Goal: Information Seeking & Learning: Learn about a topic

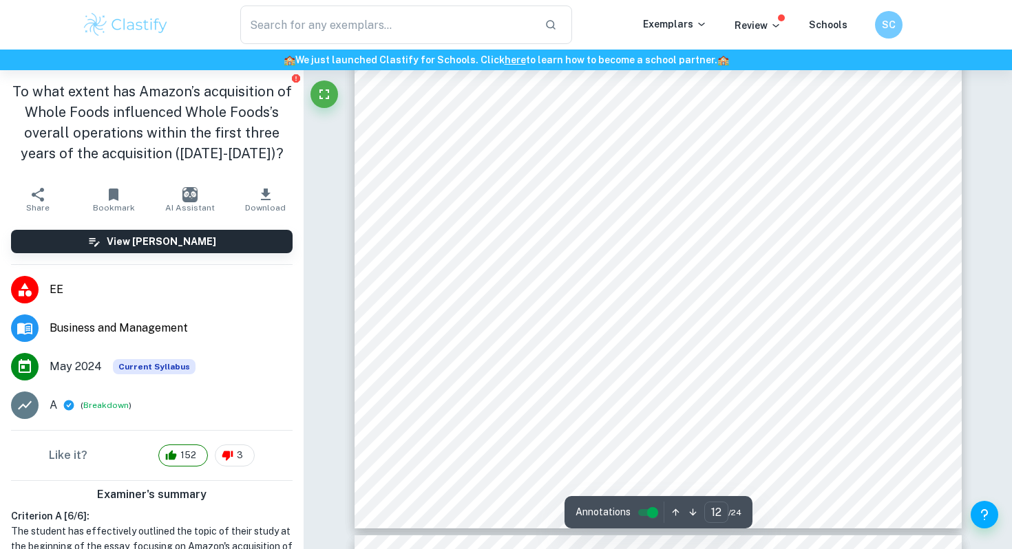
scroll to position [9156, 0]
click at [765, 281] on div "External - Threats Before the acquisition, Whole Foods suffered from backlash a…" at bounding box center [658, 137] width 607 height 786
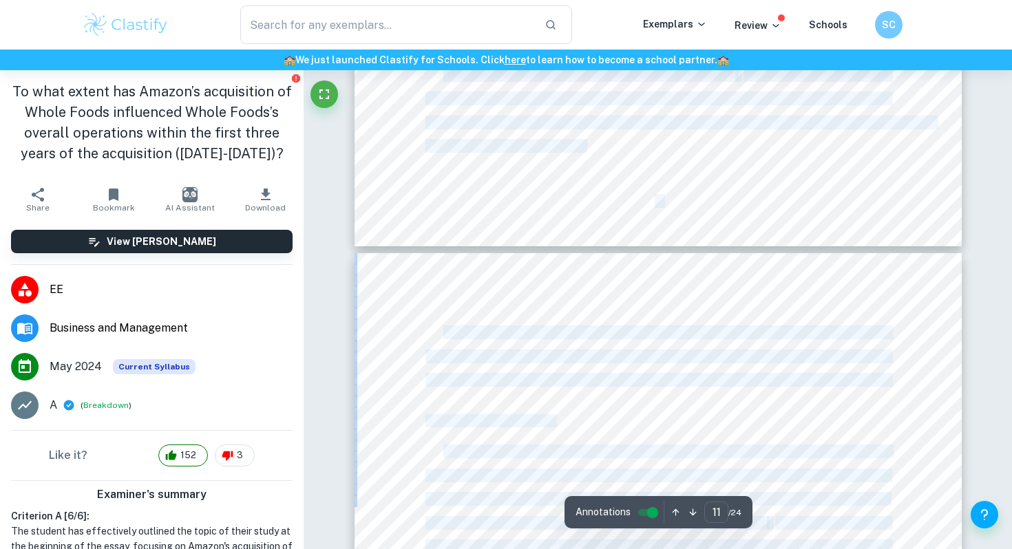
type input "10"
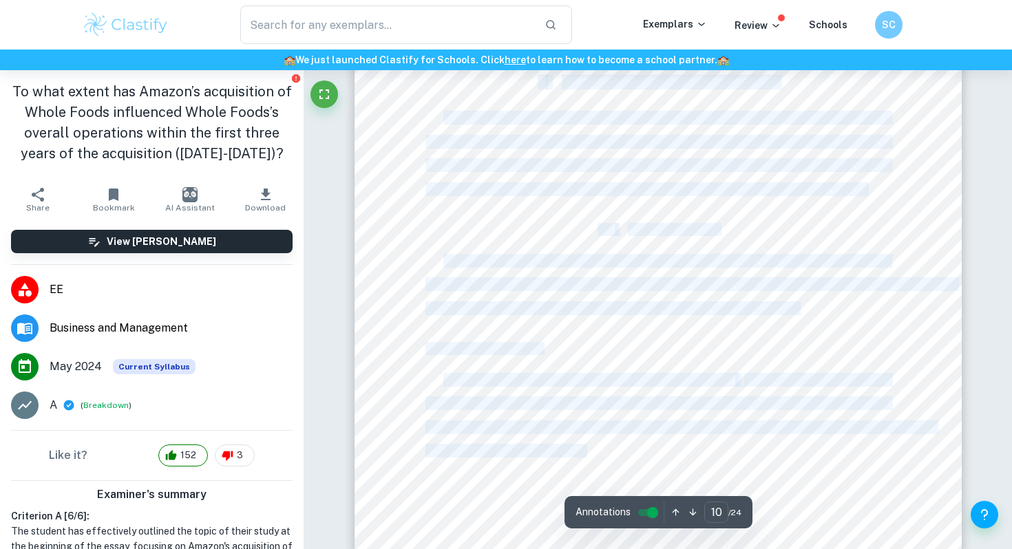
scroll to position [7475, 0]
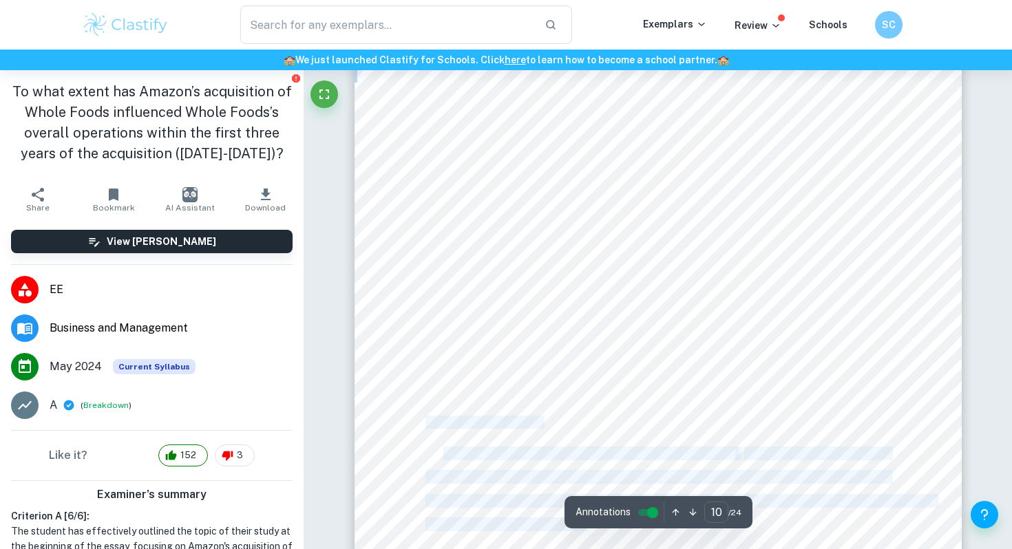
drag, startPoint x: 755, startPoint y: 282, endPoint x: 426, endPoint y: 420, distance: 357.1
copy div "Internal - Strengths Whole Foods’s strengths only increased post-acquisition. T…"
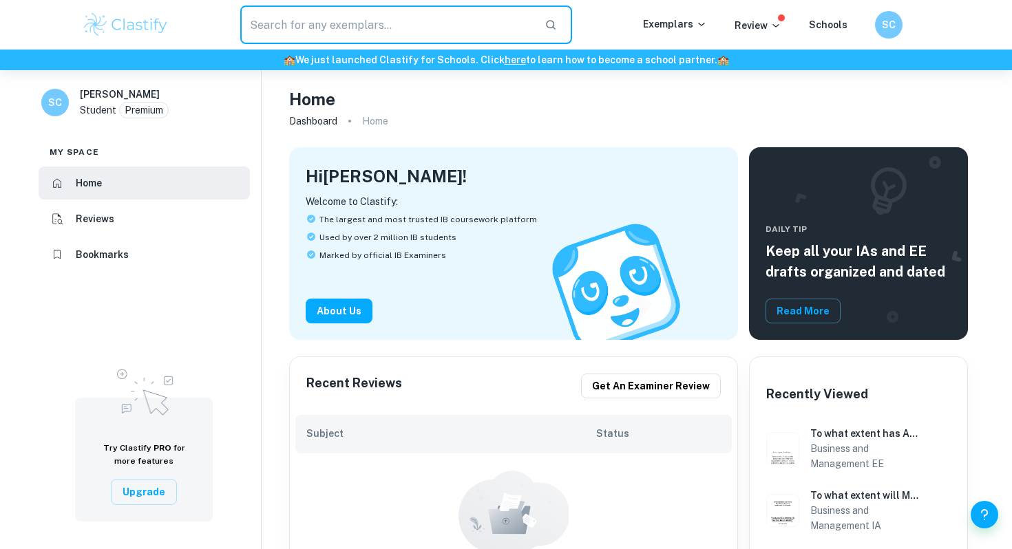
click at [433, 28] on input "text" at bounding box center [386, 25] width 293 height 39
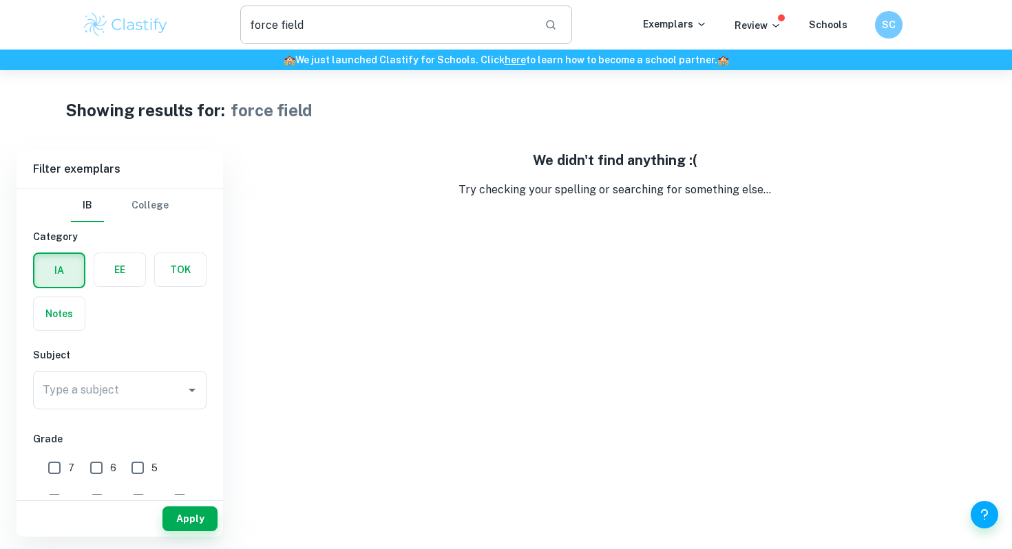
click at [412, 21] on input "force field" at bounding box center [386, 25] width 293 height 39
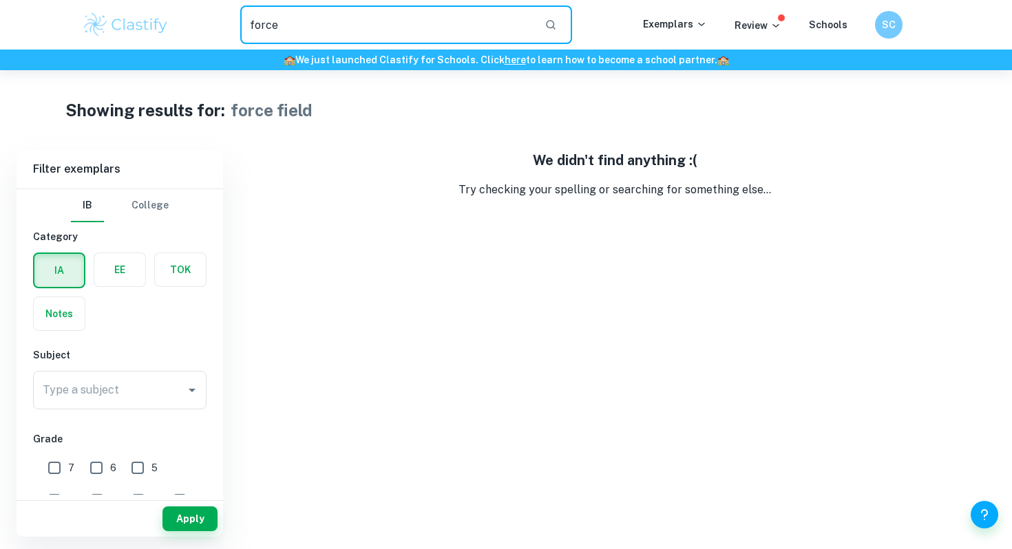
type input "force"
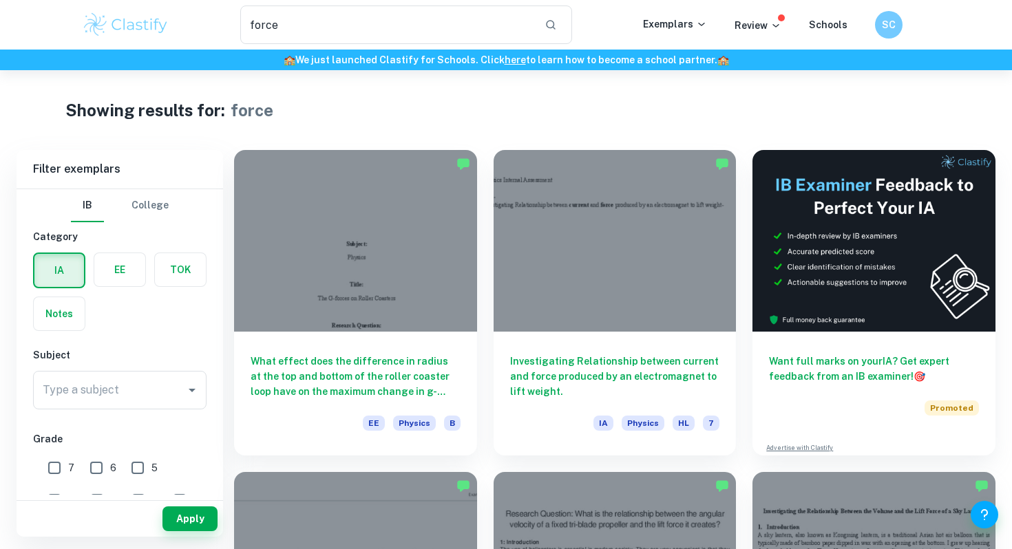
click at [120, 266] on label "button" at bounding box center [119, 269] width 51 height 33
click at [0, 0] on input "radio" at bounding box center [0, 0] width 0 height 0
click at [195, 516] on button "Apply" at bounding box center [190, 519] width 55 height 25
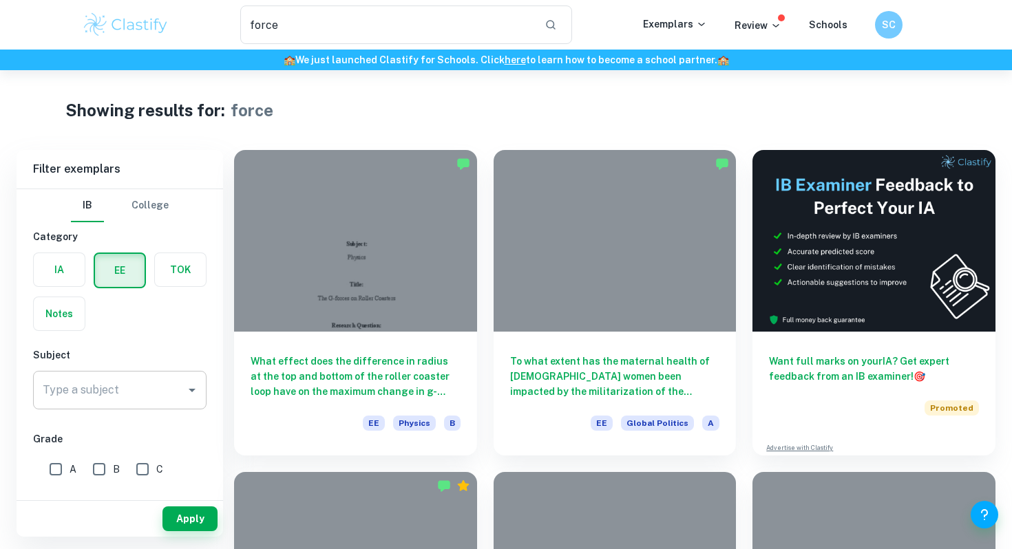
click at [147, 406] on div "Type a subject" at bounding box center [120, 390] width 174 height 39
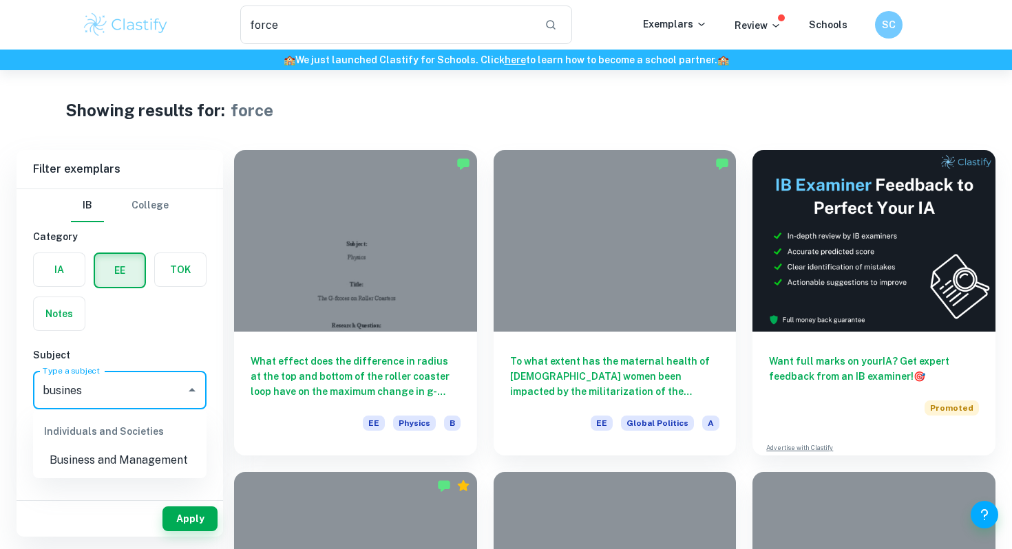
click at [143, 457] on li "Business and Management" at bounding box center [120, 460] width 174 height 25
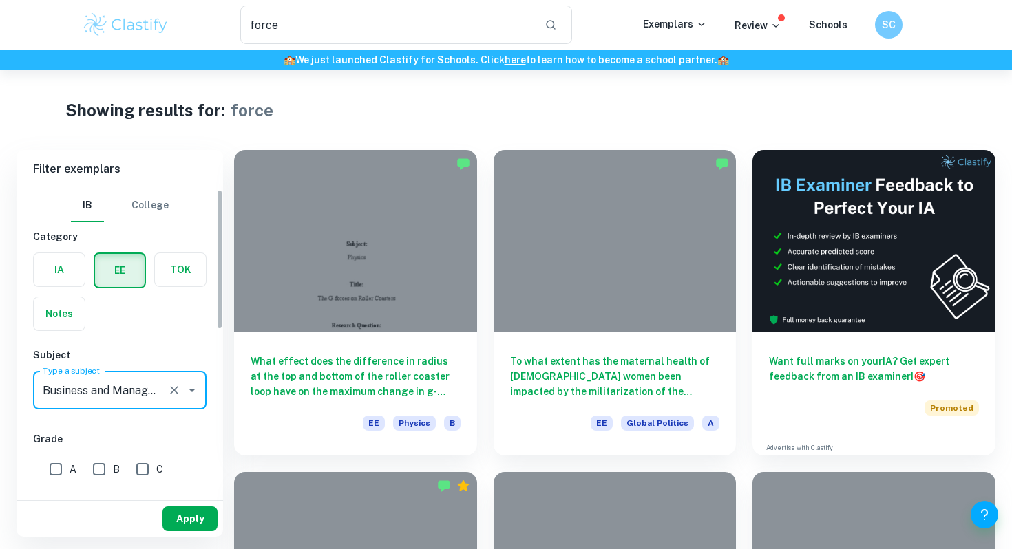
type input "Business and Management"
click at [187, 512] on button "Apply" at bounding box center [190, 519] width 55 height 25
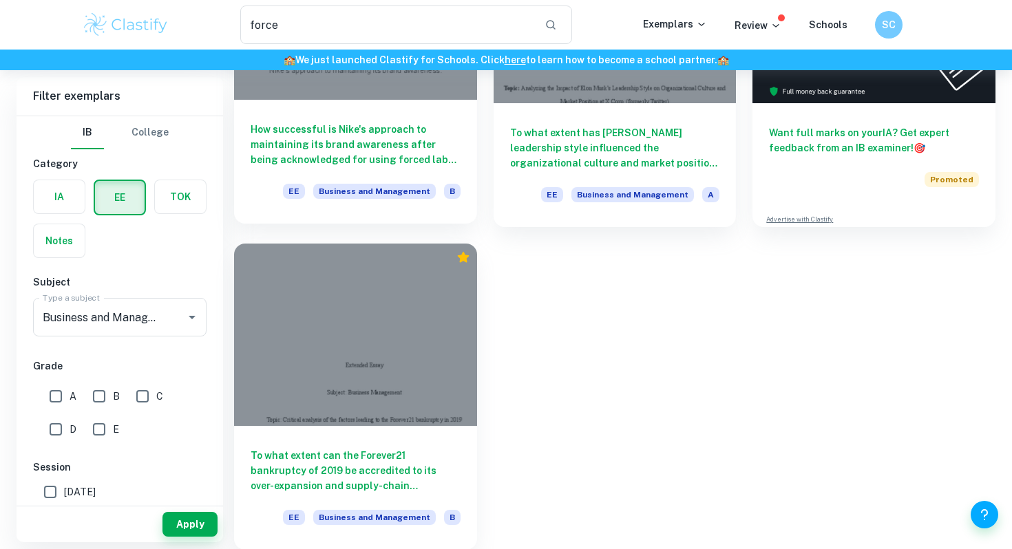
scroll to position [229, 0]
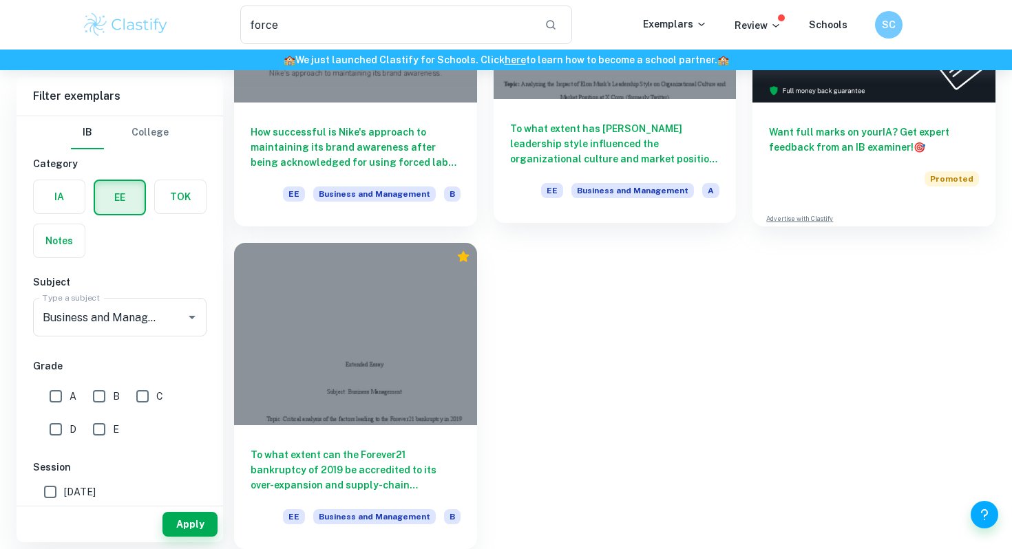
click at [601, 171] on div "To what extent has Elon Musk’s leadership style influenced the organizational c…" at bounding box center [615, 161] width 243 height 124
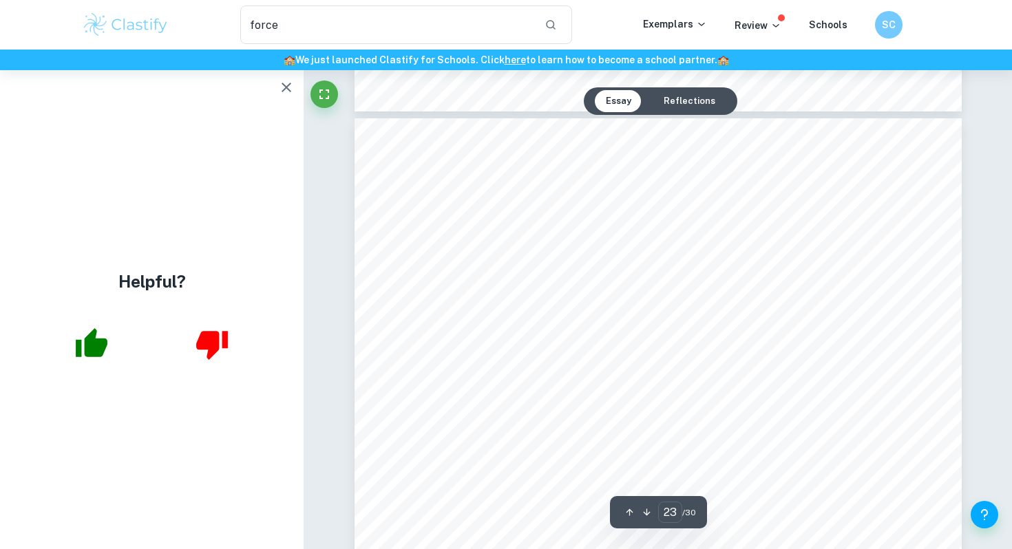
scroll to position [17497, 0]
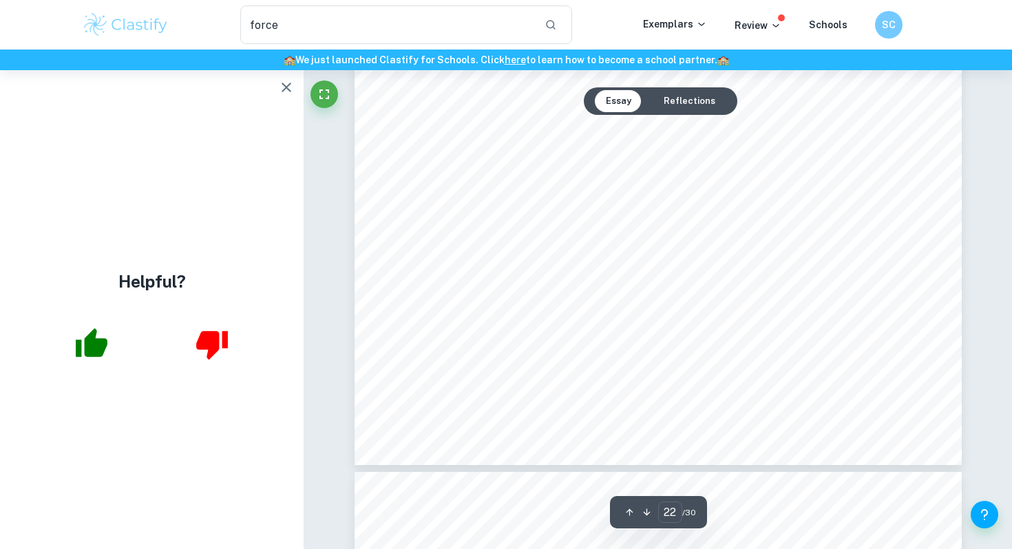
type input "23"
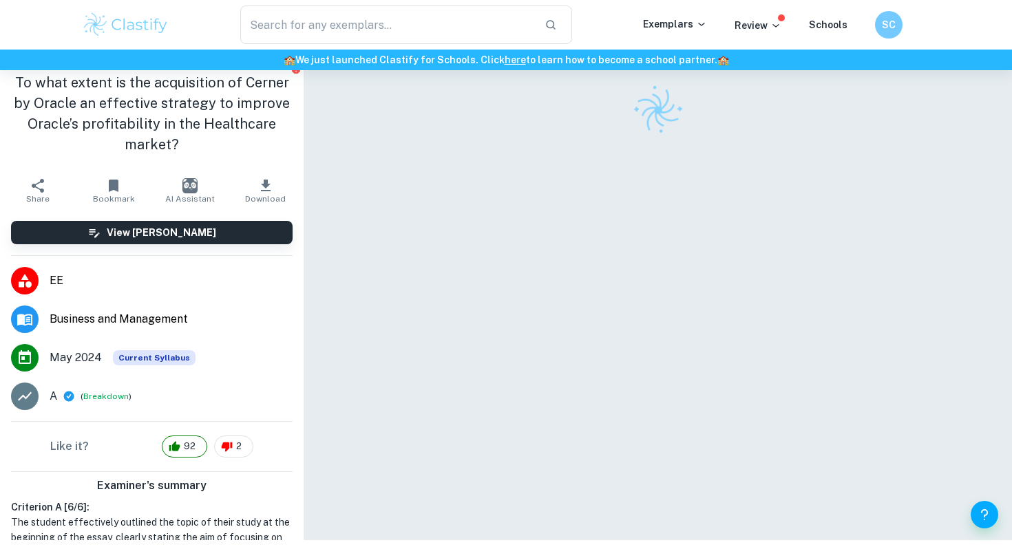
scroll to position [59, 0]
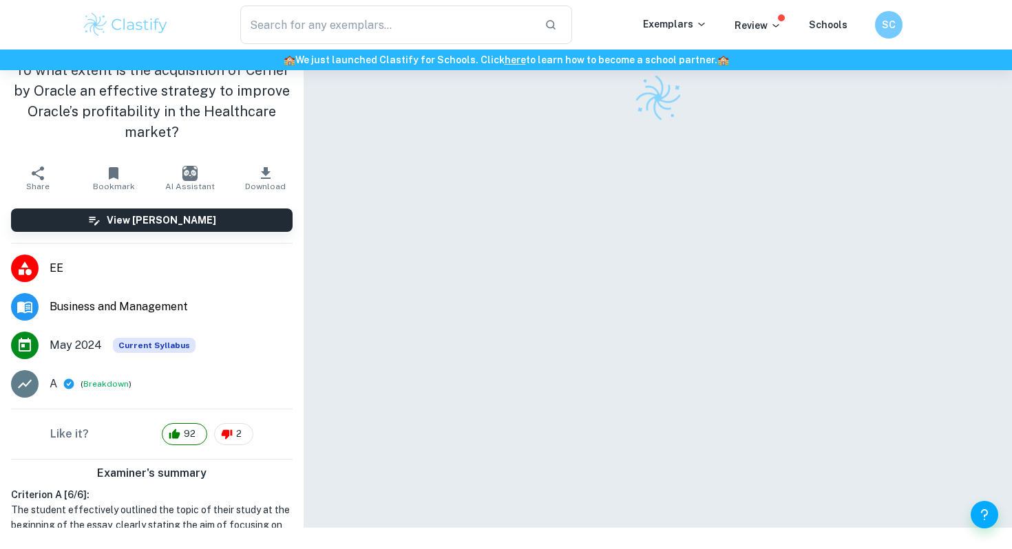
click at [660, 109] on img at bounding box center [658, 98] width 56 height 56
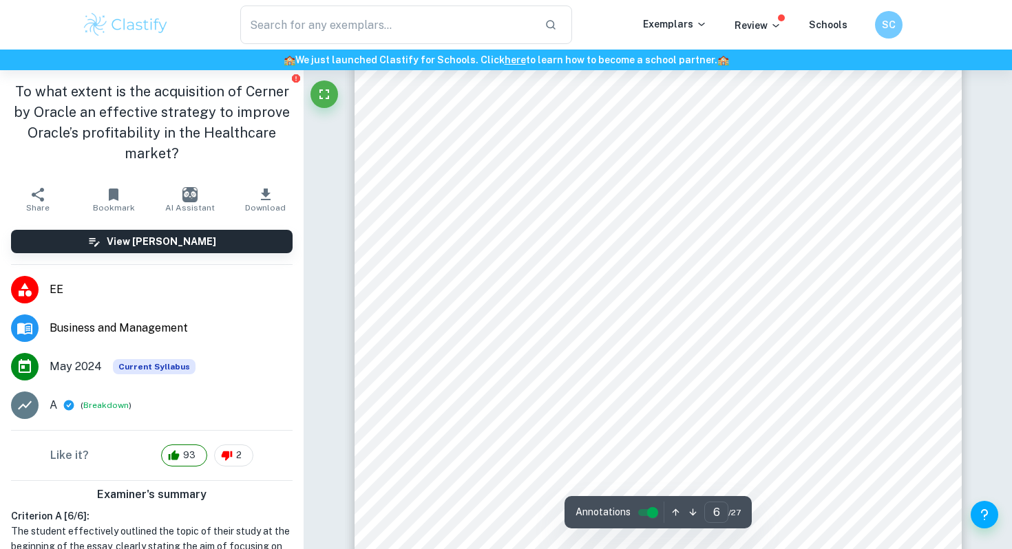
scroll to position [4492, 0]
type input "7"
